Goal: Find contact information: Obtain details needed to contact an individual or organization

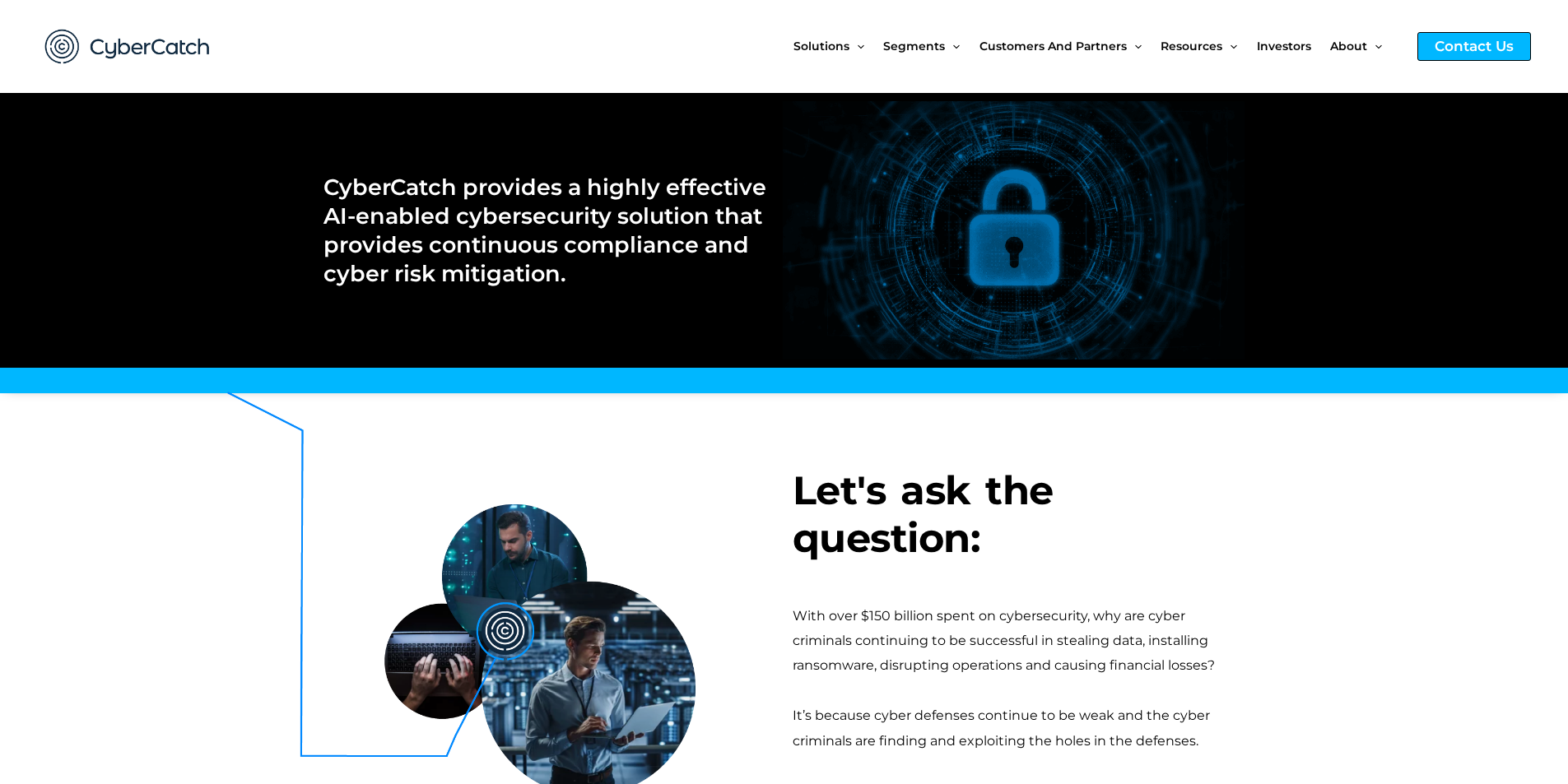
click at [1434, 43] on div "Contact Us" at bounding box center [1474, 47] width 113 height 29
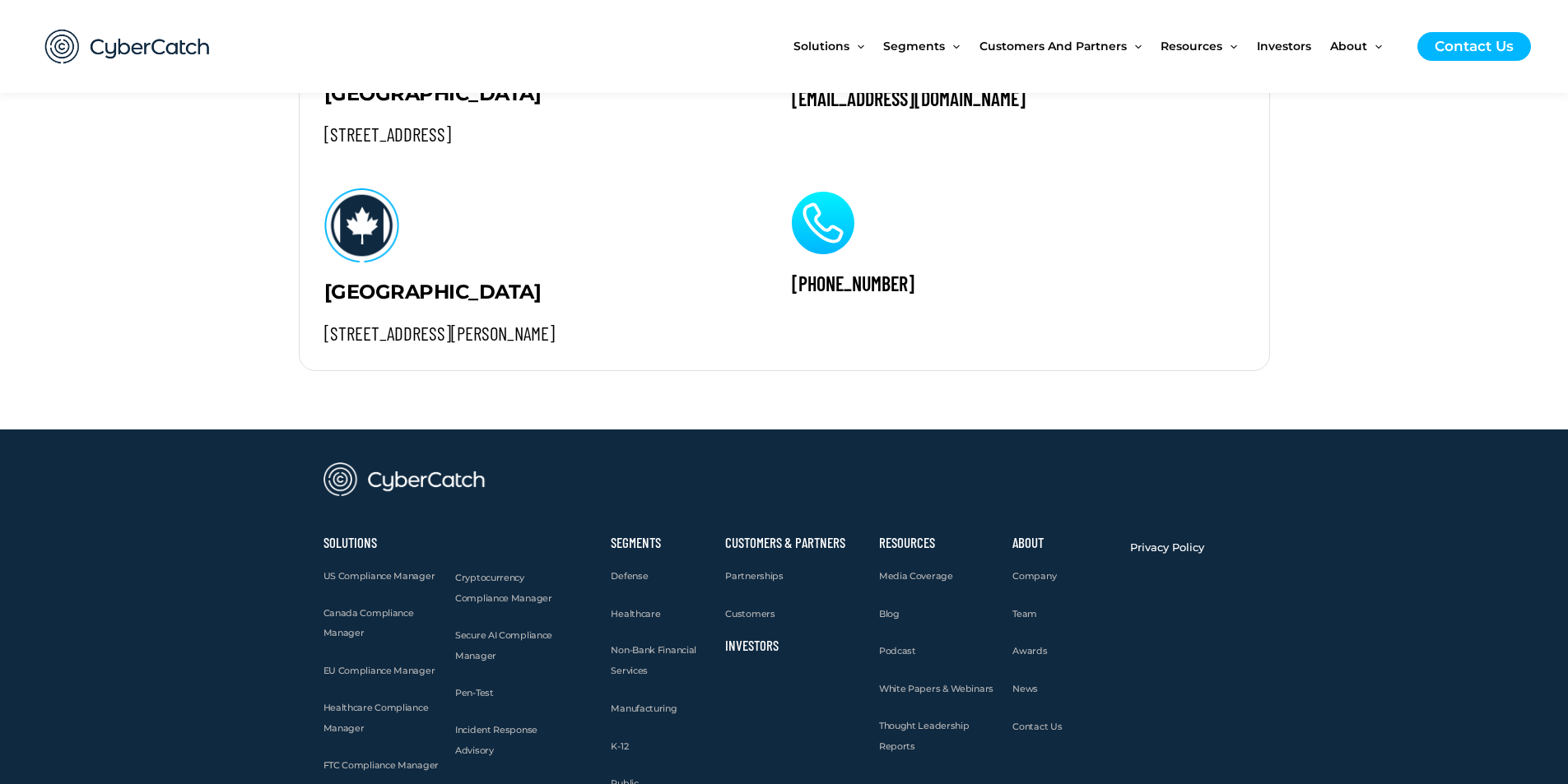
scroll to position [1605, 0]
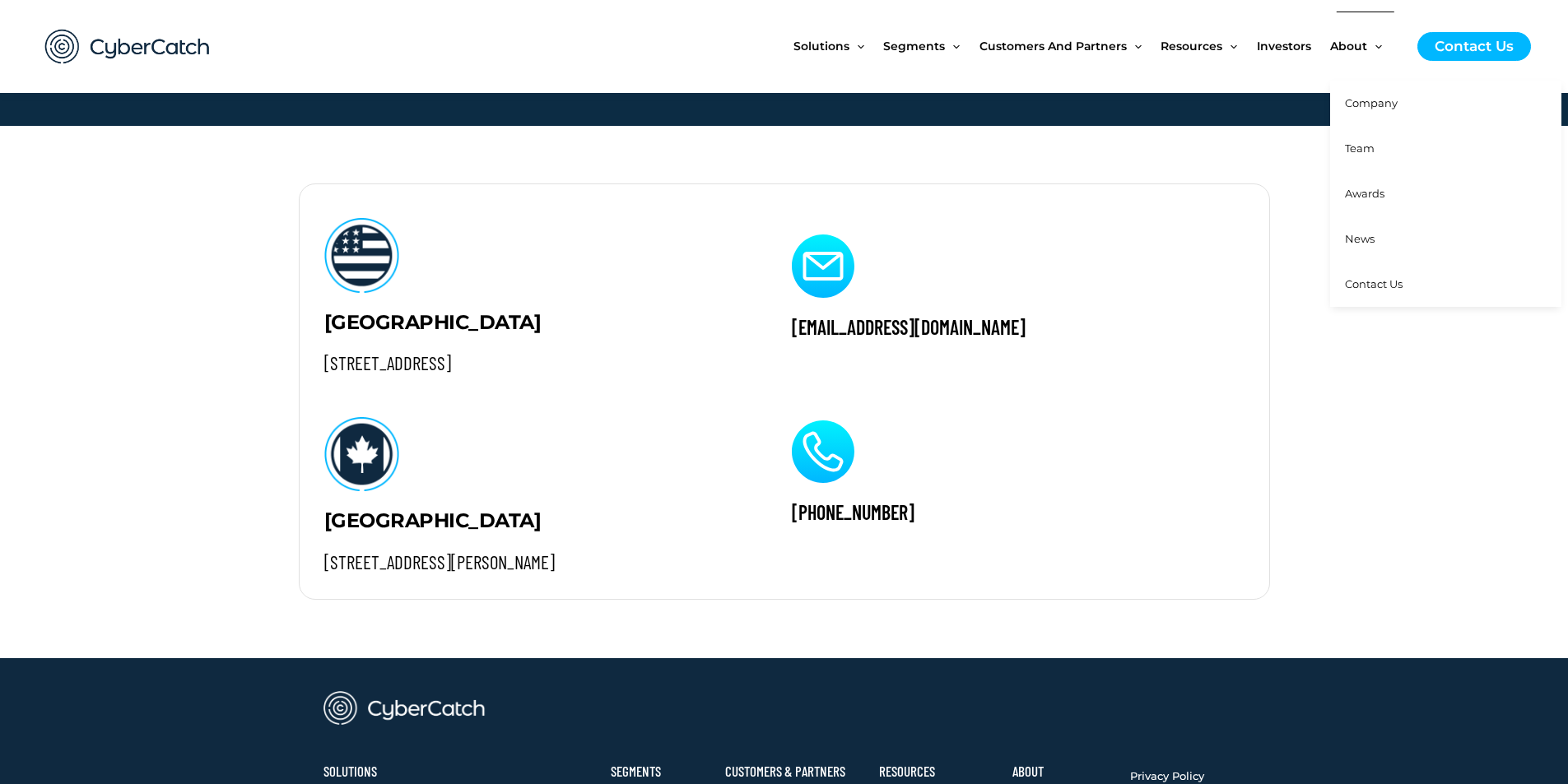
click at [1339, 47] on span "About" at bounding box center [1349, 46] width 37 height 69
click at [1346, 142] on span "Team" at bounding box center [1359, 148] width 29 height 14
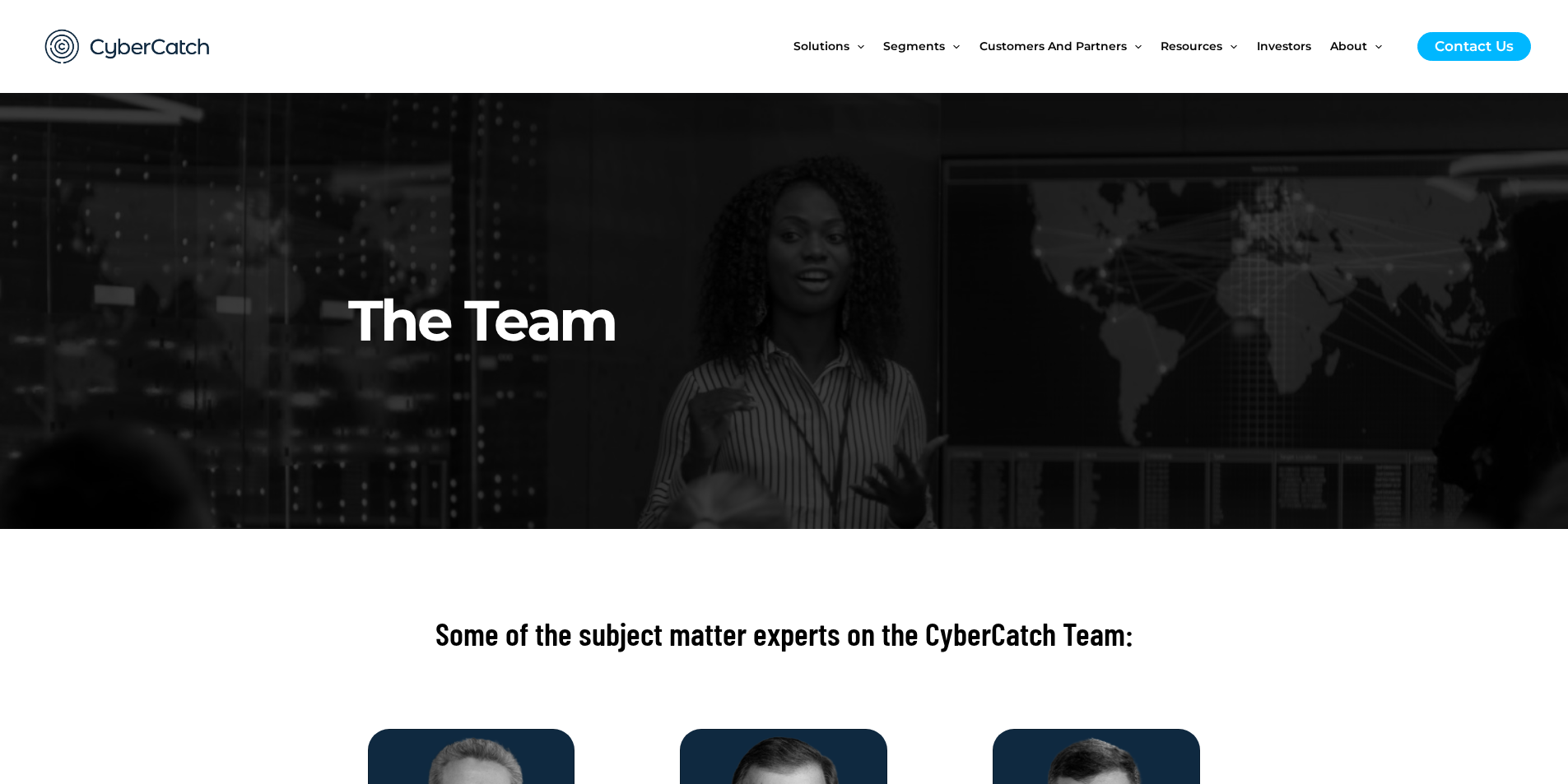
scroll to position [493, 0]
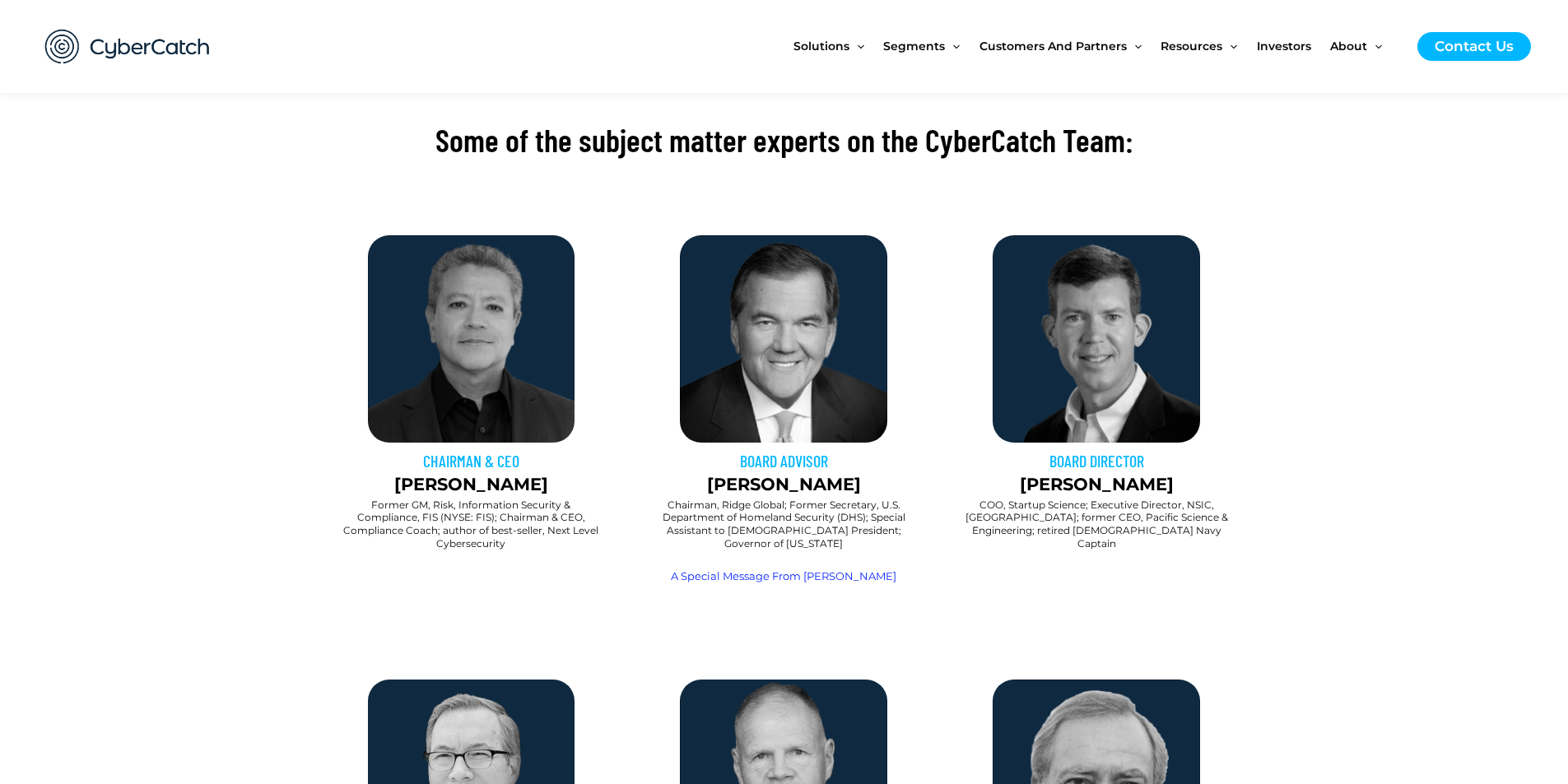
click at [525, 420] on img at bounding box center [471, 338] width 208 height 208
click at [493, 473] on p "[PERSON_NAME]" at bounding box center [472, 485] width 296 height 26
drag, startPoint x: 526, startPoint y: 483, endPoint x: 433, endPoint y: 481, distance: 93.0
click at [433, 481] on p "[PERSON_NAME]" at bounding box center [472, 485] width 296 height 26
copy p "[PERSON_NAME]"
